Goal: Task Accomplishment & Management: Use online tool/utility

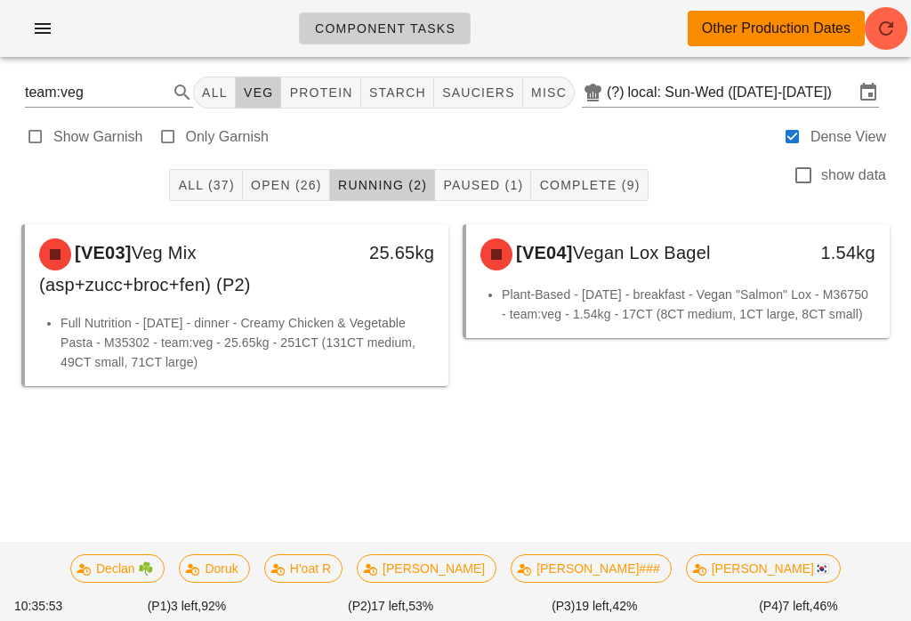
click at [391, 169] on button "Running (2)" at bounding box center [382, 185] width 105 height 32
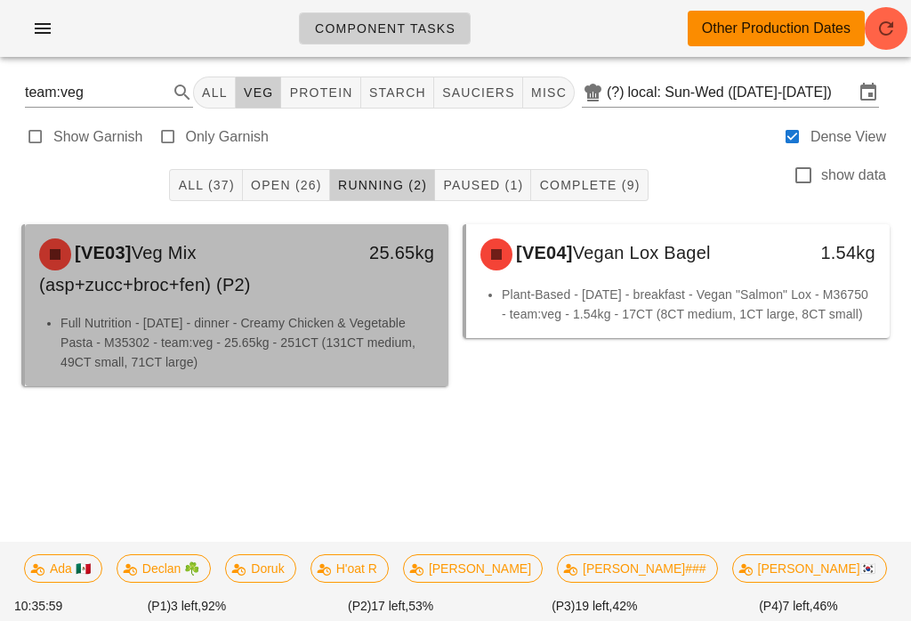
click at [358, 315] on li "Full Nutrition - [DATE] - dinner - Creamy Chicken & Vegetable Pasta - M35302 - …" at bounding box center [248, 342] width 374 height 59
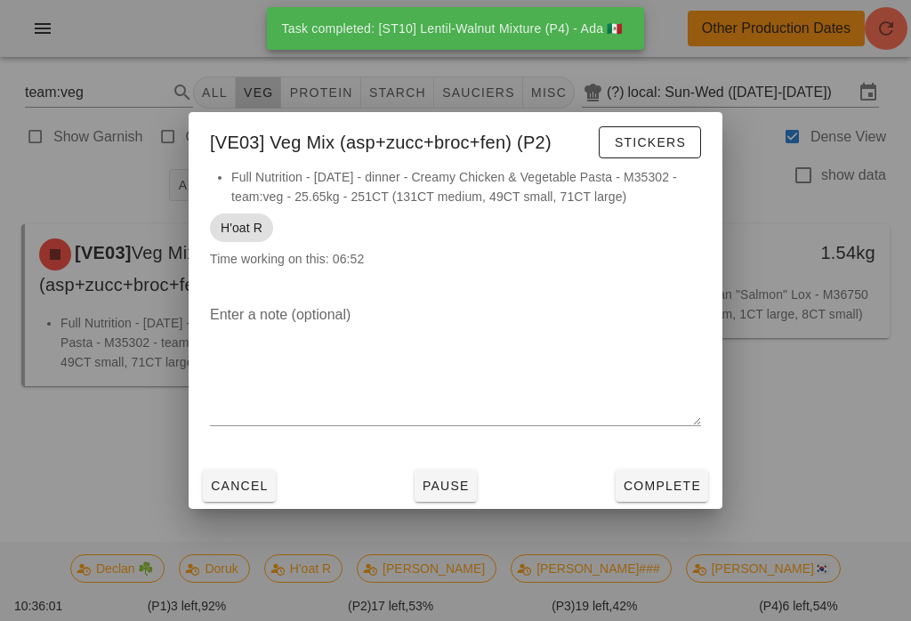
click at [847, 435] on div at bounding box center [455, 310] width 911 height 621
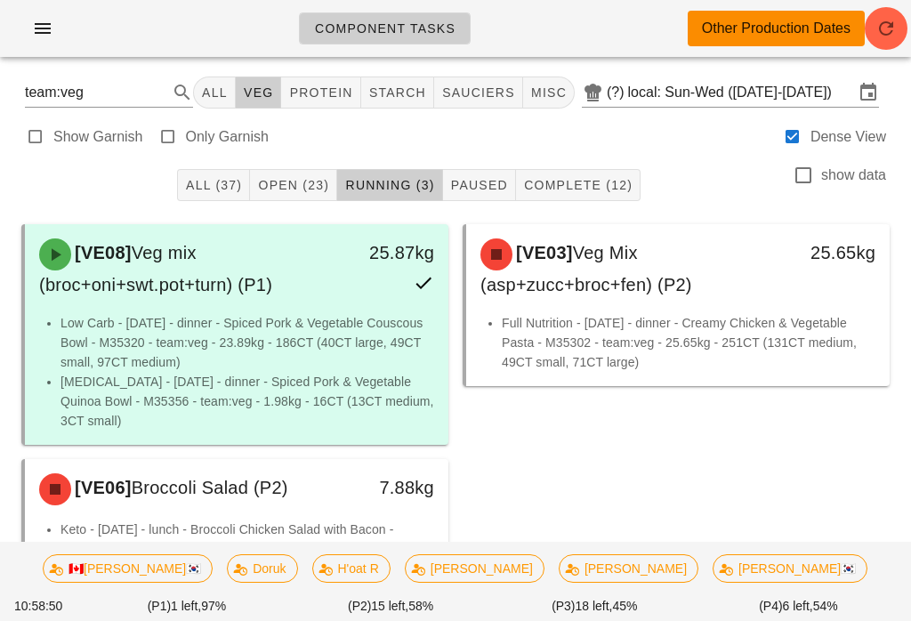
click at [886, 24] on icon "button" at bounding box center [886, 28] width 21 height 21
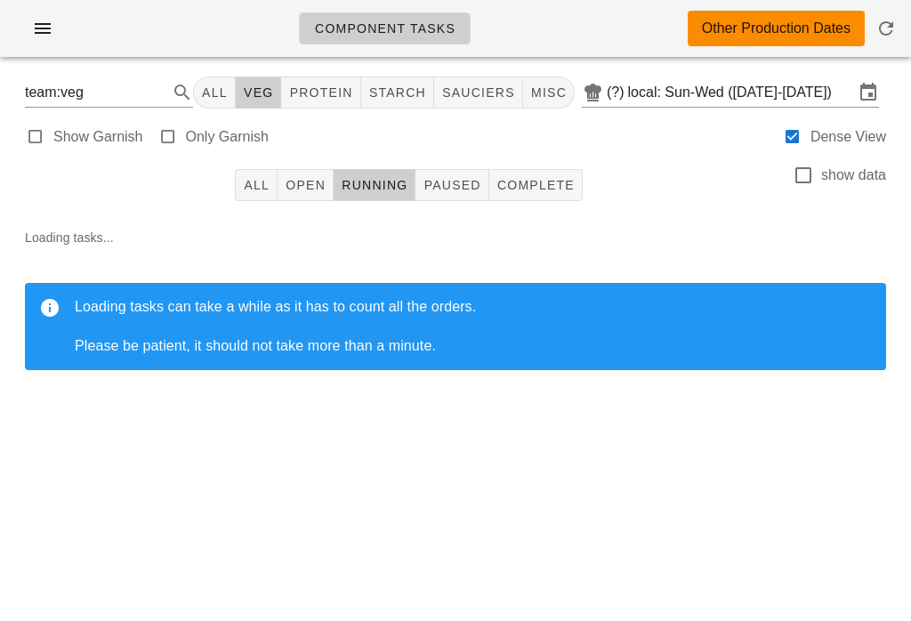
click at [898, 25] on span "button" at bounding box center [886, 28] width 43 height 21
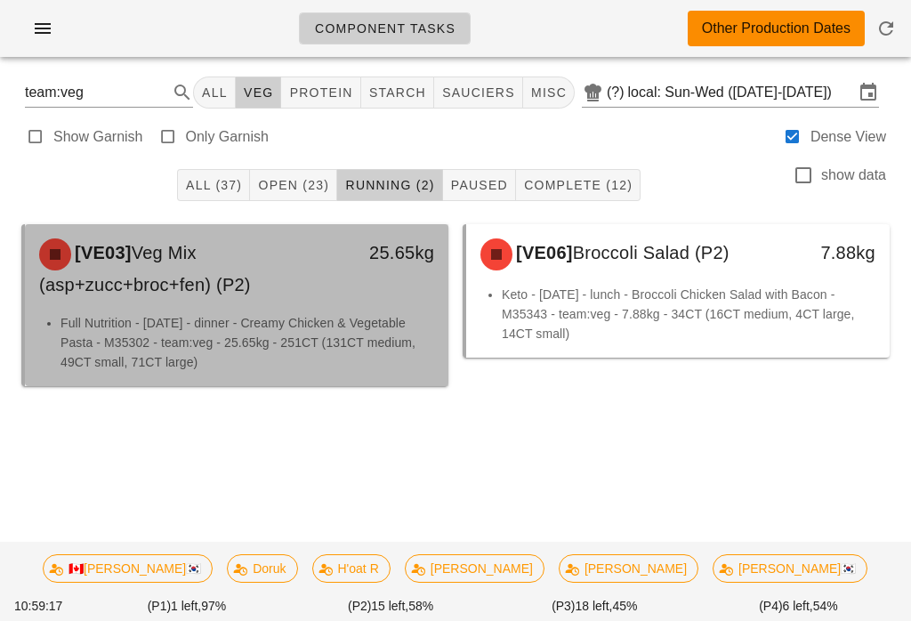
click at [341, 316] on li "Full Nutrition - [DATE] - dinner - Creamy Chicken & Vegetable Pasta - M35302 - …" at bounding box center [248, 342] width 374 height 59
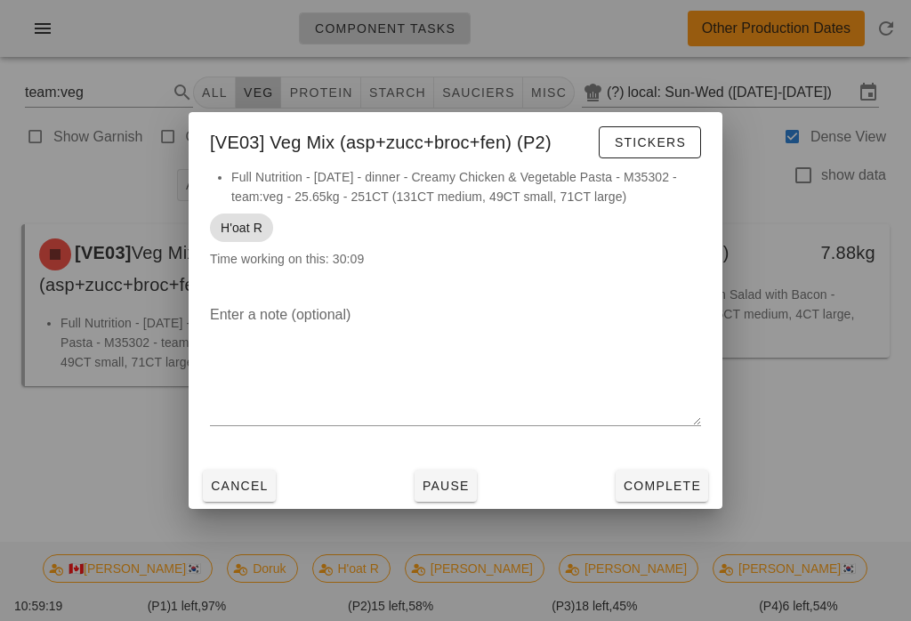
click at [454, 484] on span "Pause" at bounding box center [446, 486] width 48 height 14
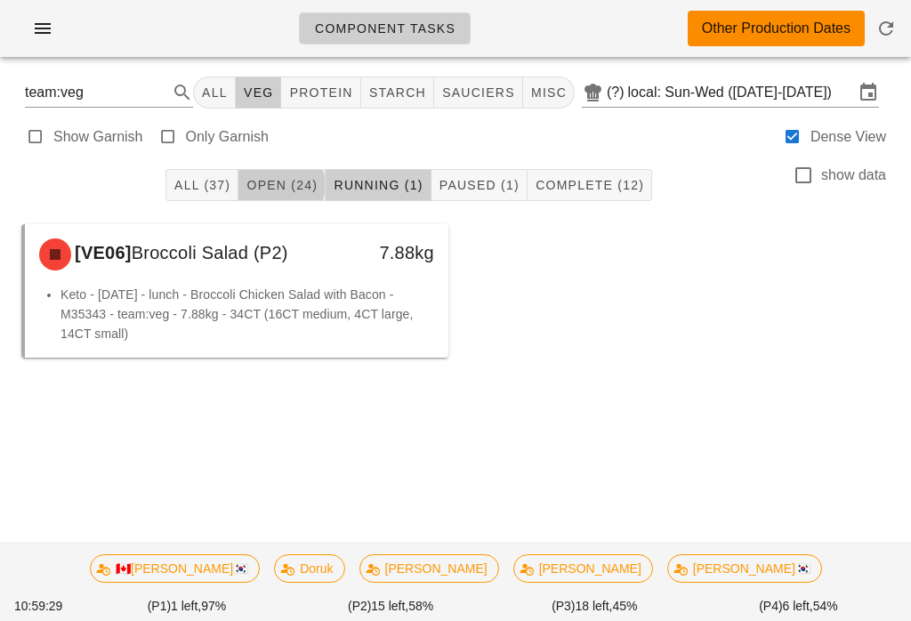
click at [279, 198] on button "Open (24)" at bounding box center [281, 185] width 87 height 32
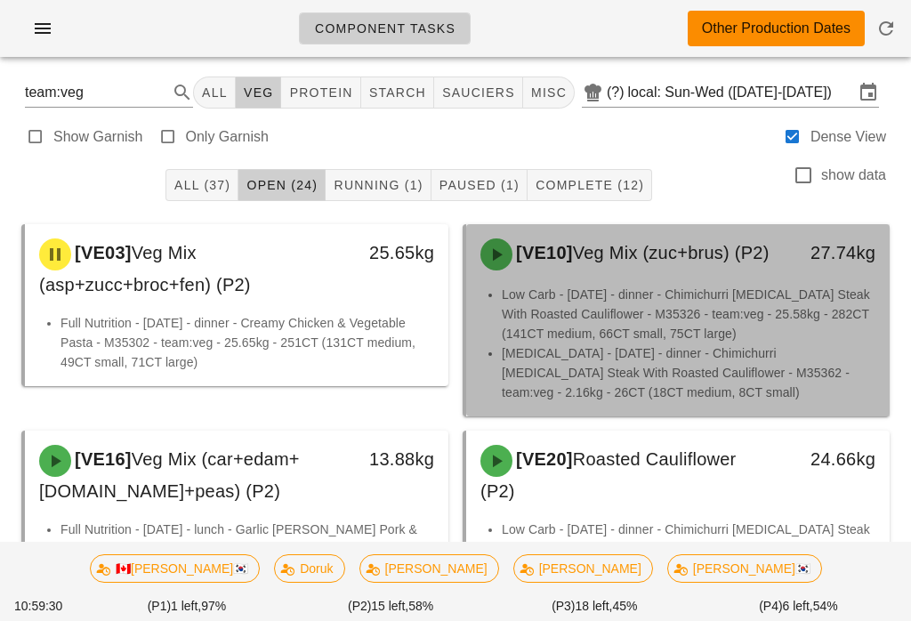
click at [667, 330] on li "Low Carb - [DATE] - dinner - Chimichurri [MEDICAL_DATA] Steak With Roasted Caul…" at bounding box center [689, 314] width 374 height 59
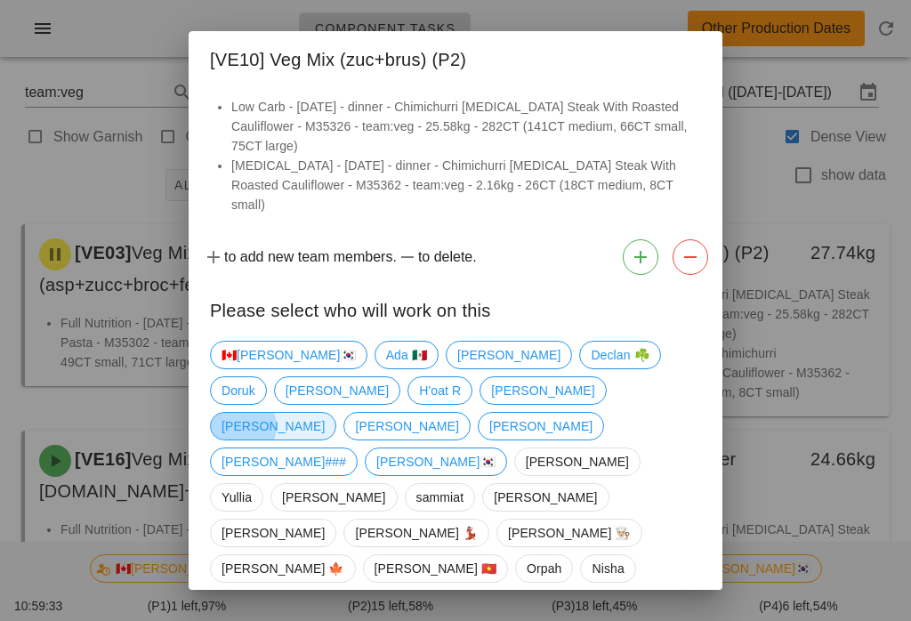
click at [325, 413] on span "[PERSON_NAME]" at bounding box center [273, 426] width 103 height 27
click at [661, 620] on span "Confirm Start" at bounding box center [643, 631] width 117 height 14
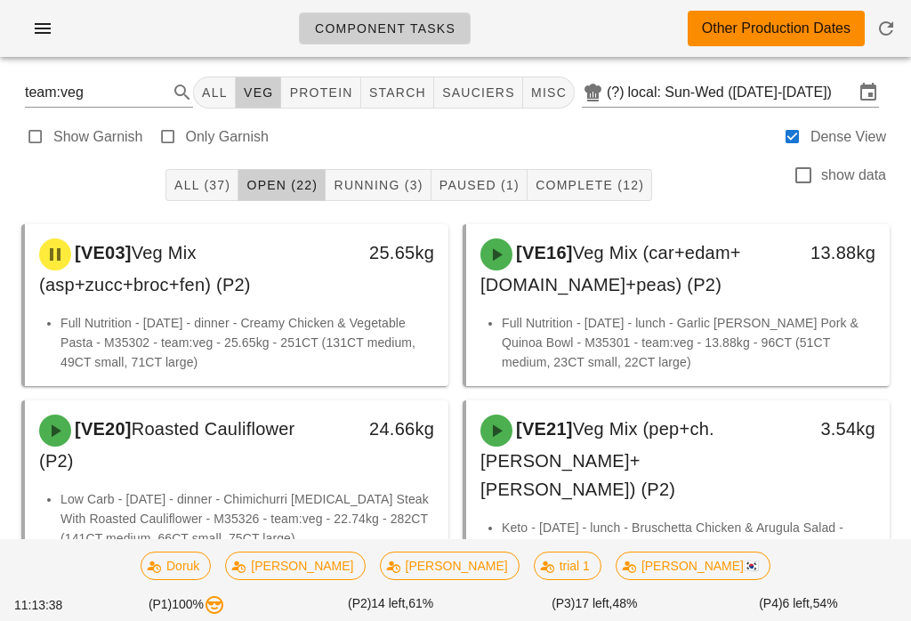
click at [372, 188] on span "Running (3)" at bounding box center [378, 185] width 90 height 14
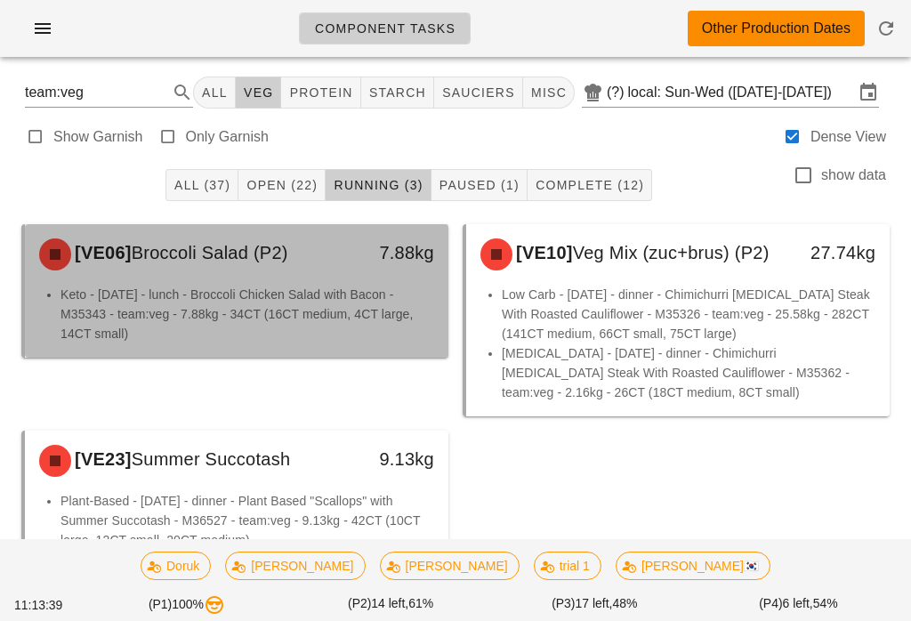
click at [311, 296] on li "Keto - [DATE] - lunch - Broccoli Chicken Salad with Bacon - M35343 - team:veg -…" at bounding box center [248, 314] width 374 height 59
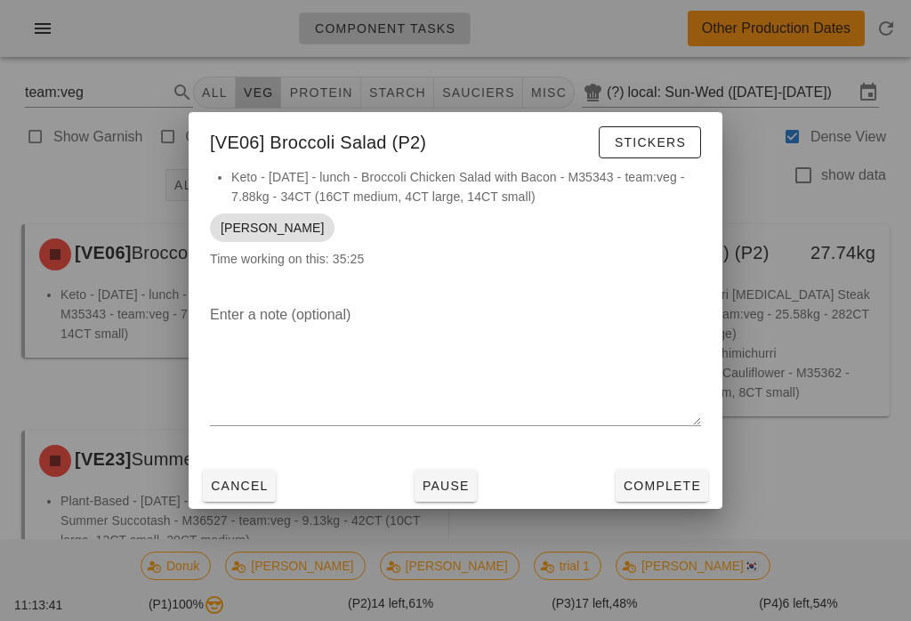
click at [663, 485] on span "Complete" at bounding box center [662, 486] width 78 height 14
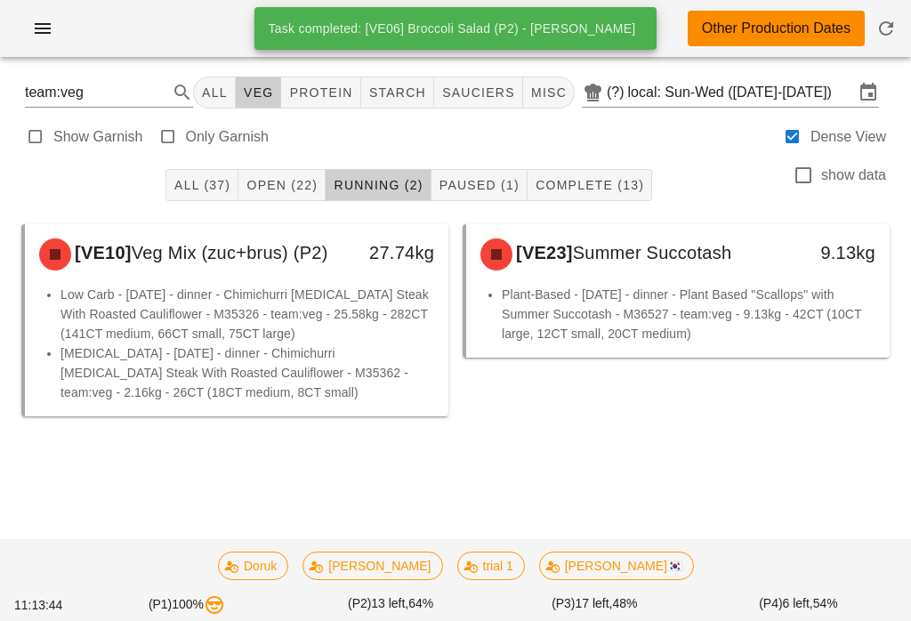
click at [595, 178] on span "Complete (13)" at bounding box center [589, 185] width 109 height 14
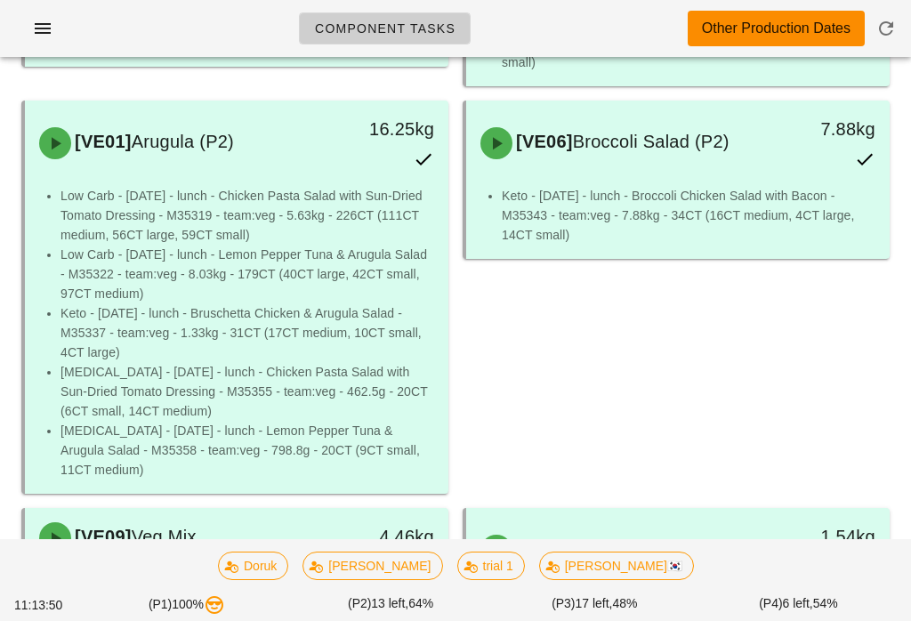
scroll to position [1096, 0]
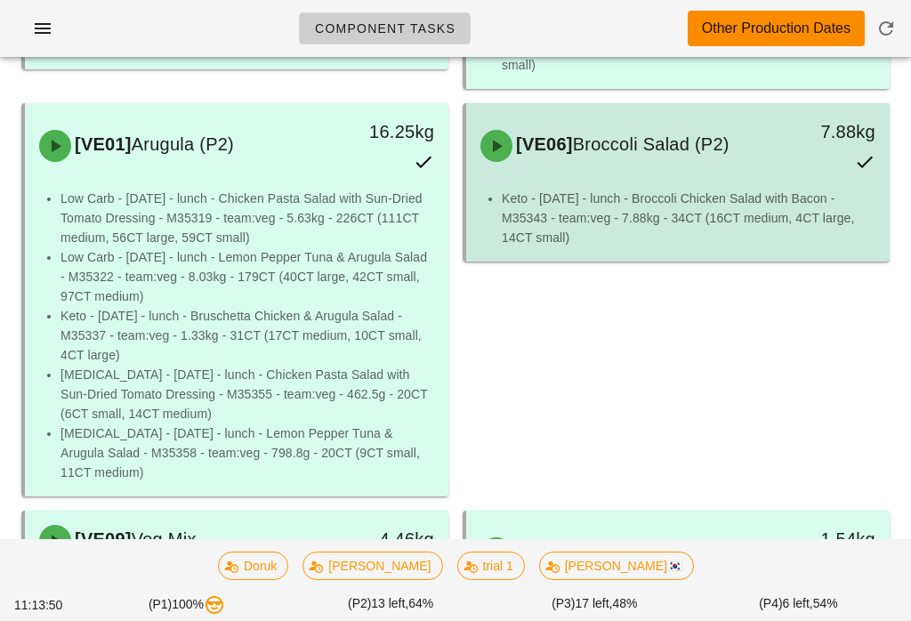
click at [670, 206] on li "Keto - [DATE] - lunch - Broccoli Chicken Salad with Bacon - M35343 - team:veg -…" at bounding box center [689, 218] width 374 height 59
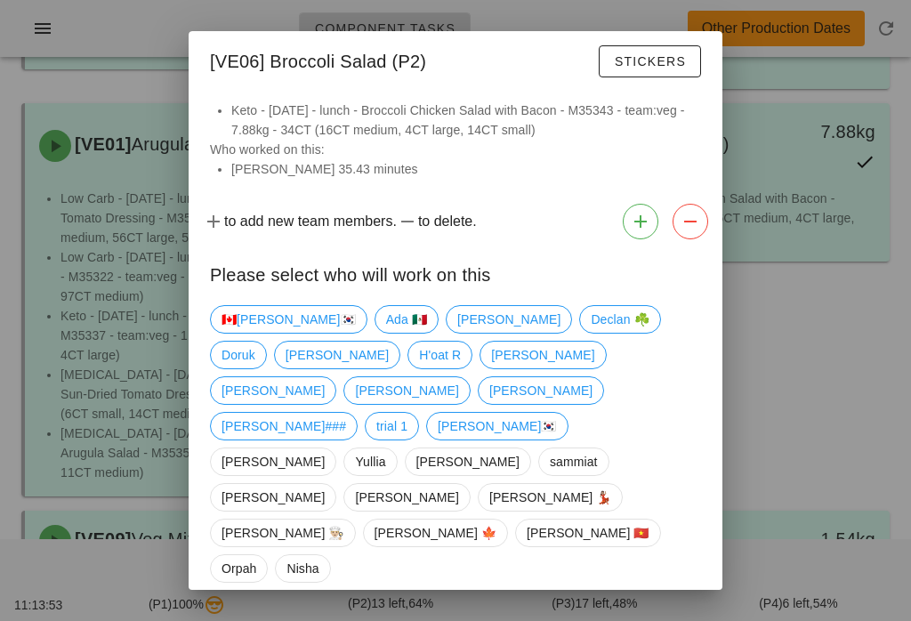
click at [646, 77] on button "Stickers" at bounding box center [650, 61] width 102 height 32
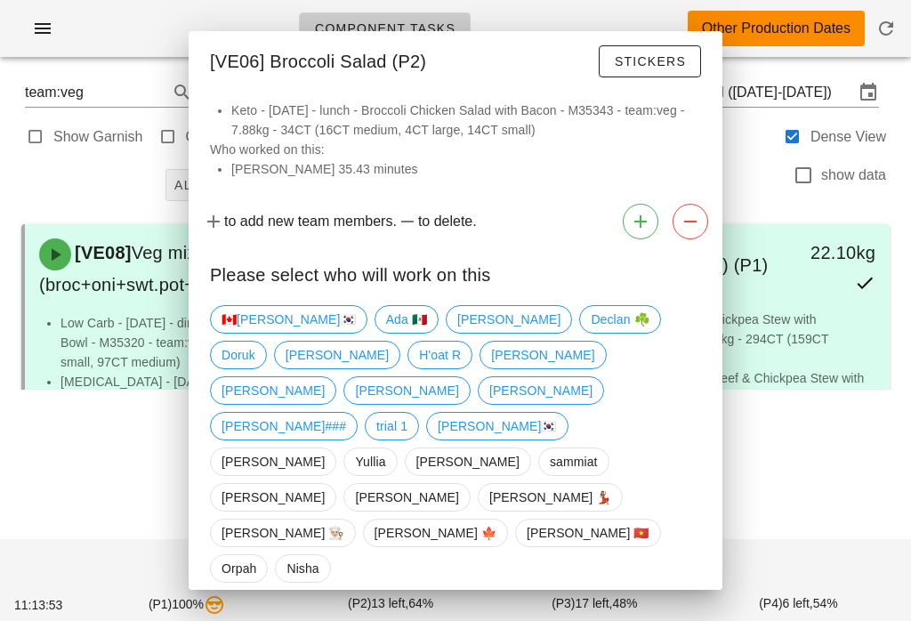
click at [643, 620] on html "Component Tasks Other Production Dates team:veg All veg protein starch sauciers…" at bounding box center [455, 310] width 911 height 621
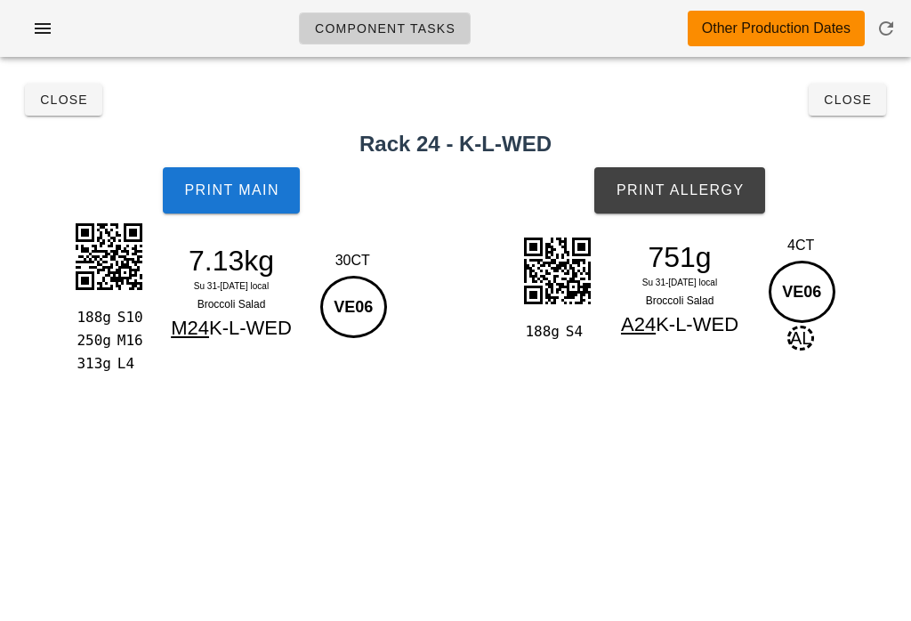
click at [270, 182] on span "Print Main" at bounding box center [231, 190] width 96 height 16
click at [720, 203] on button "Print Allergy" at bounding box center [679, 190] width 170 height 46
